Goal: Task Accomplishment & Management: Manage account settings

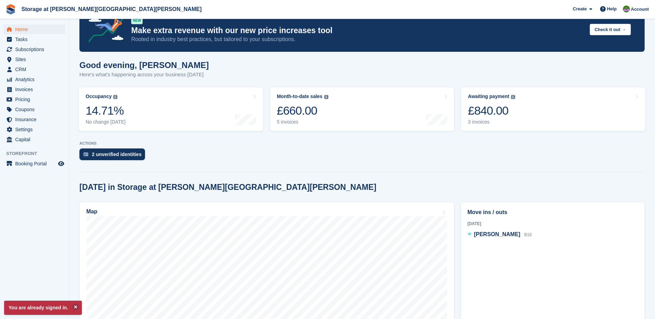
scroll to position [35, 0]
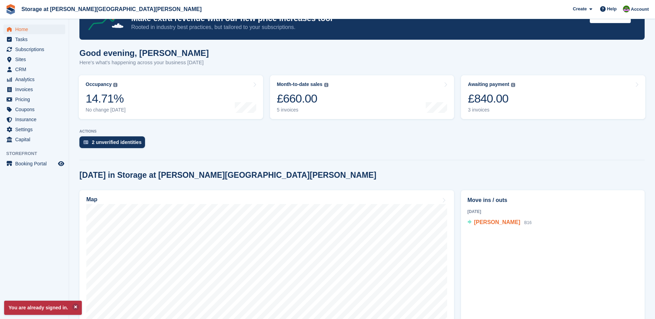
click at [491, 224] on span "[PERSON_NAME]" at bounding box center [497, 222] width 46 height 6
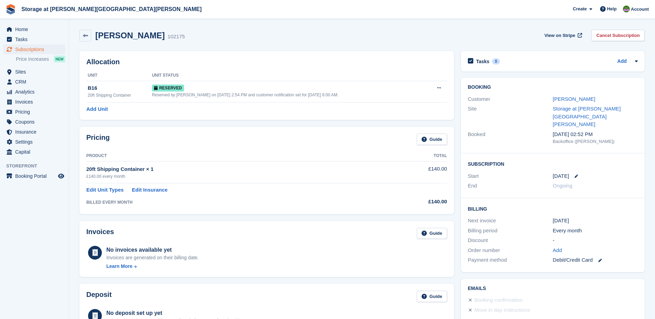
click at [153, 174] on div "£140.00 every month" at bounding box center [232, 176] width 293 height 6
click at [155, 191] on link "Edit Insurance" at bounding box center [150, 190] width 36 height 8
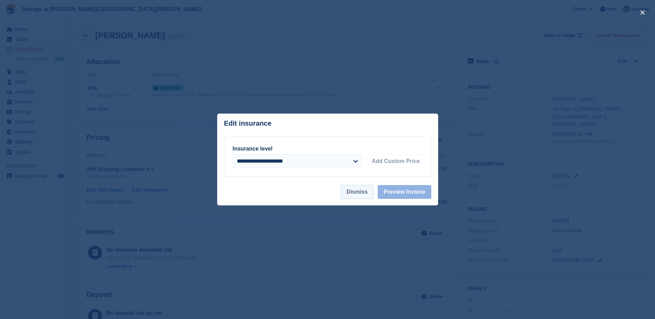
click at [370, 194] on button "Dismiss" at bounding box center [357, 192] width 33 height 14
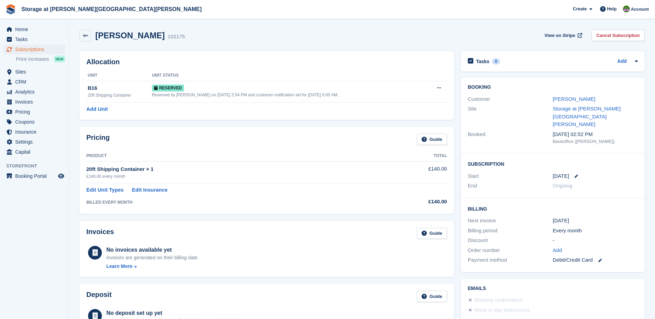
click at [422, 169] on td "£140.00" at bounding box center [413, 172] width 68 height 22
click at [429, 145] on div "Guide" at bounding box center [431, 141] width 30 height 14
click at [429, 143] on link "Guide" at bounding box center [431, 139] width 30 height 11
click at [556, 37] on span "View on Stripe" at bounding box center [559, 35] width 31 height 7
click at [20, 124] on span "Coupons" at bounding box center [35, 122] width 41 height 10
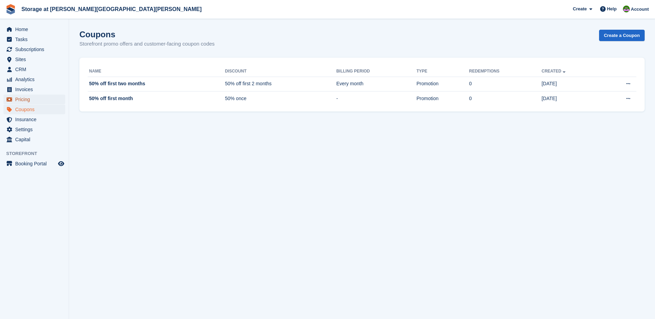
click at [25, 100] on span "Pricing" at bounding box center [35, 100] width 41 height 10
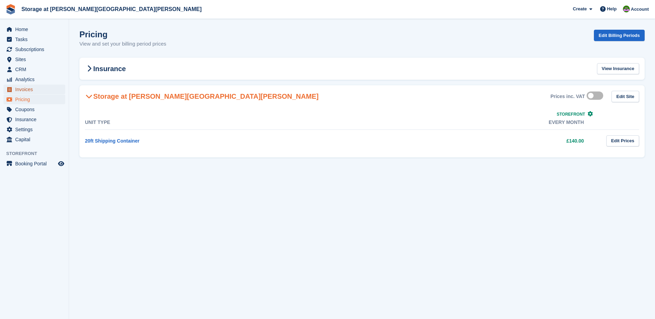
click at [22, 90] on span "Invoices" at bounding box center [35, 90] width 41 height 10
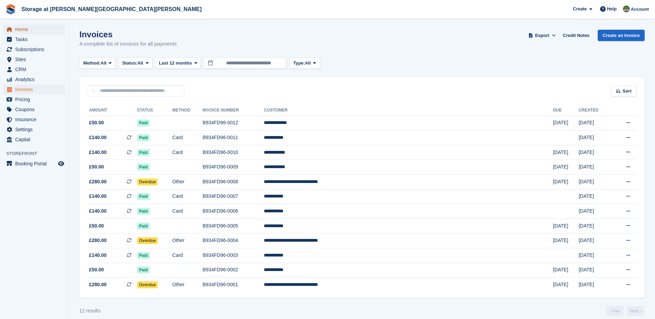
click at [20, 26] on span "Home" at bounding box center [35, 29] width 41 height 10
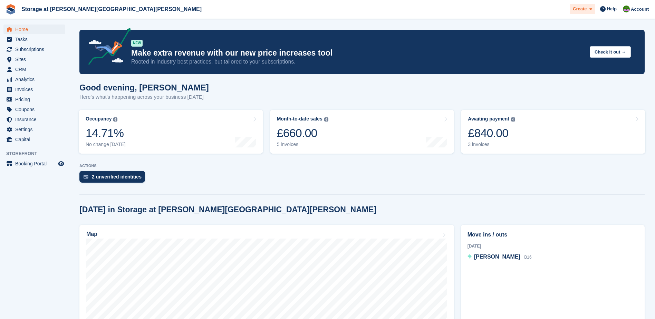
click at [586, 9] on span "Create" at bounding box center [579, 9] width 14 height 7
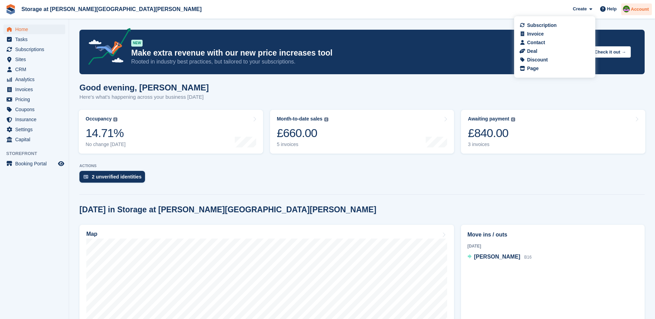
click at [640, 7] on span "Account" at bounding box center [639, 9] width 18 height 7
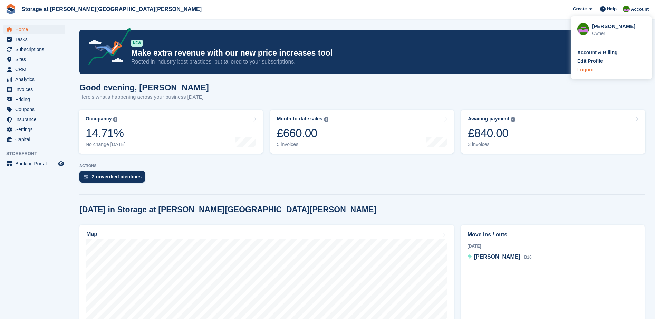
click at [598, 71] on div "Logout" at bounding box center [611, 69] width 68 height 7
